Goal: Task Accomplishment & Management: Use online tool/utility

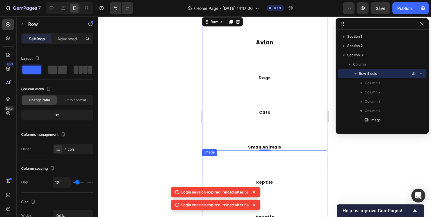
scroll to position [268, 0]
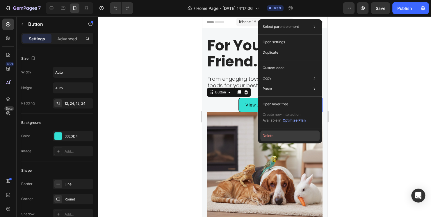
click at [265, 135] on button "Delete" at bounding box center [289, 136] width 59 height 10
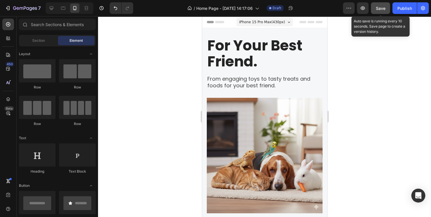
click at [385, 9] on button "Save" at bounding box center [380, 8] width 19 height 12
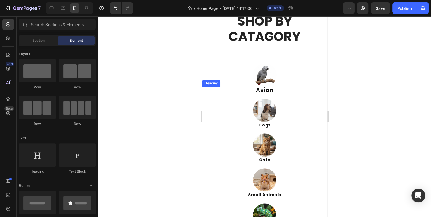
scroll to position [203, 0]
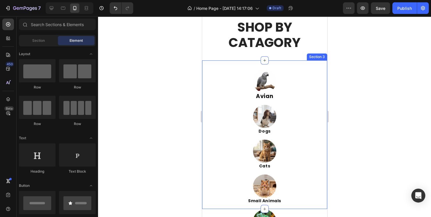
click at [222, 66] on div "Image Avian Heading Image Dogs Heading Image Cats Heading Image Small Animals H…" at bounding box center [264, 134] width 125 height 149
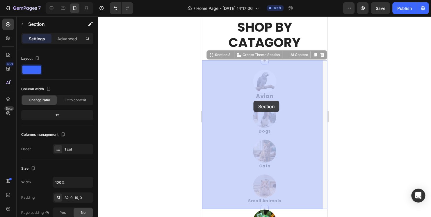
drag, startPoint x: 220, startPoint y: 68, endPoint x: 253, endPoint y: 101, distance: 46.9
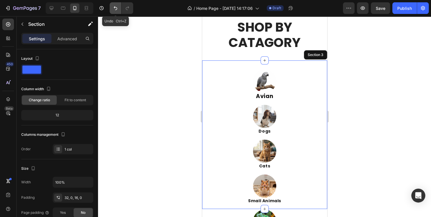
click at [114, 7] on icon "Undo/Redo" at bounding box center [115, 8] width 3 height 4
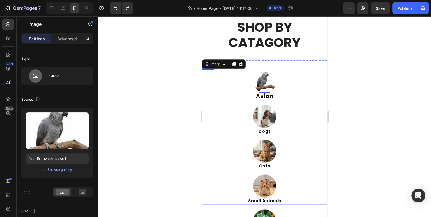
drag, startPoint x: 216, startPoint y: 80, endPoint x: 272, endPoint y: 137, distance: 80.2
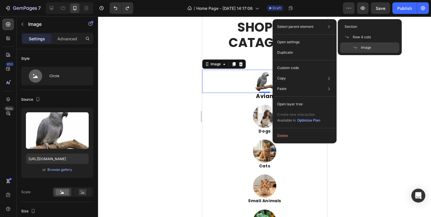
click at [285, 29] on p "Select parent element" at bounding box center [295, 26] width 36 height 5
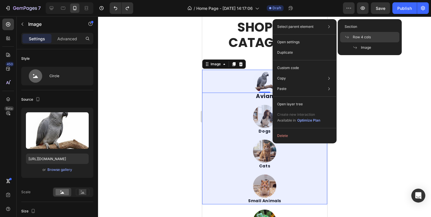
click at [359, 37] on span "Row 4 cols" at bounding box center [362, 37] width 18 height 5
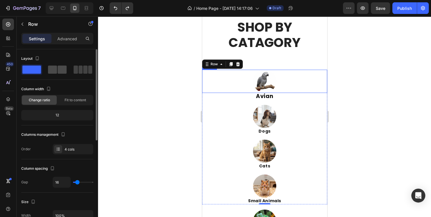
click at [53, 69] on span at bounding box center [52, 70] width 9 height 8
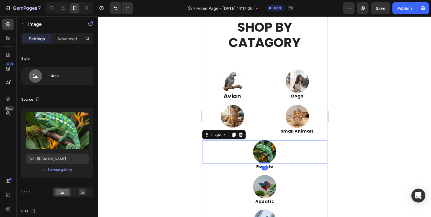
drag, startPoint x: 235, startPoint y: 158, endPoint x: 238, endPoint y: 154, distance: 4.7
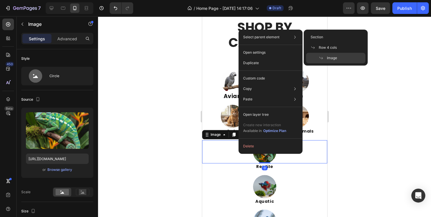
click at [261, 41] on div "Select parent element Section Row 4 cols Image" at bounding box center [270, 37] width 59 height 10
click at [260, 39] on p "Select parent element" at bounding box center [261, 37] width 36 height 5
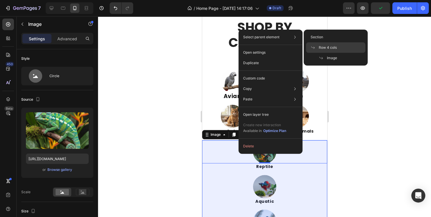
drag, startPoint x: 321, startPoint y: 47, endPoint x: 119, endPoint y: 31, distance: 202.9
click at [321, 47] on span "Row 4 cols" at bounding box center [328, 47] width 18 height 5
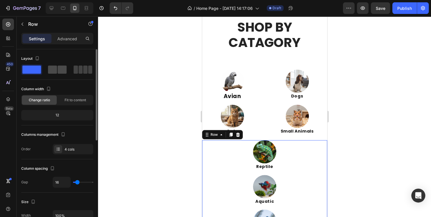
click at [64, 69] on span at bounding box center [62, 70] width 9 height 8
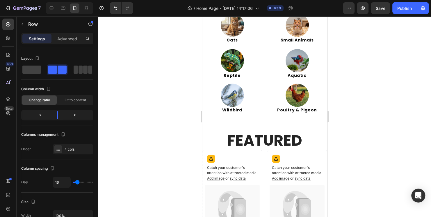
scroll to position [262, 0]
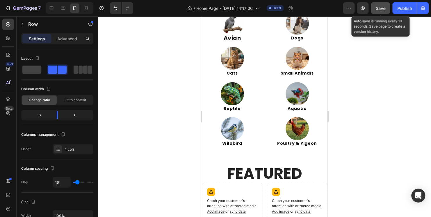
click at [380, 7] on span "Save" at bounding box center [381, 8] width 10 height 5
